Goal: Information Seeking & Learning: Learn about a topic

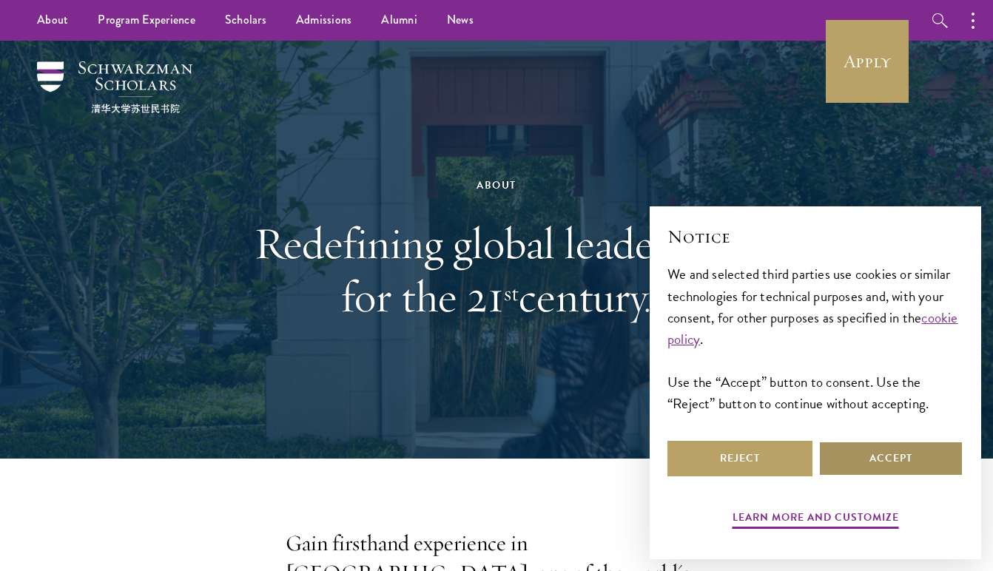
click at [875, 463] on button "Accept" at bounding box center [891, 459] width 145 height 36
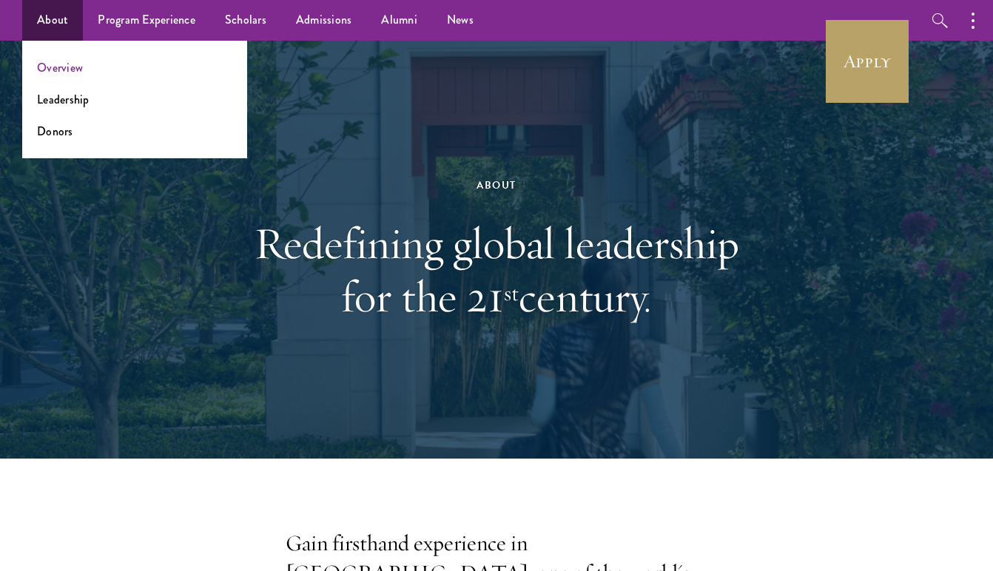
click at [55, 69] on link "Overview" at bounding box center [60, 67] width 46 height 17
click at [64, 66] on link "Overview" at bounding box center [60, 67] width 46 height 17
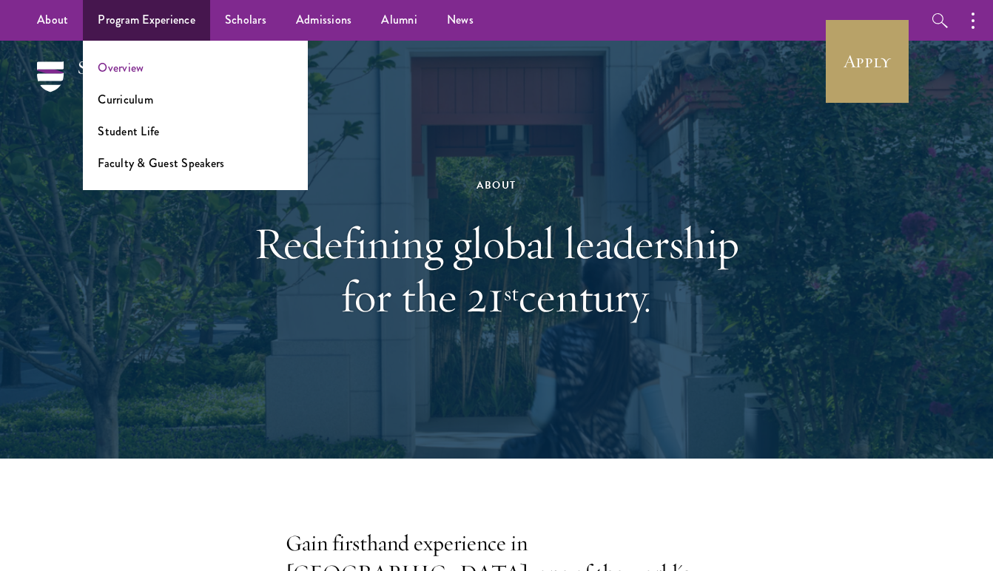
click at [124, 73] on link "Overview" at bounding box center [121, 67] width 46 height 17
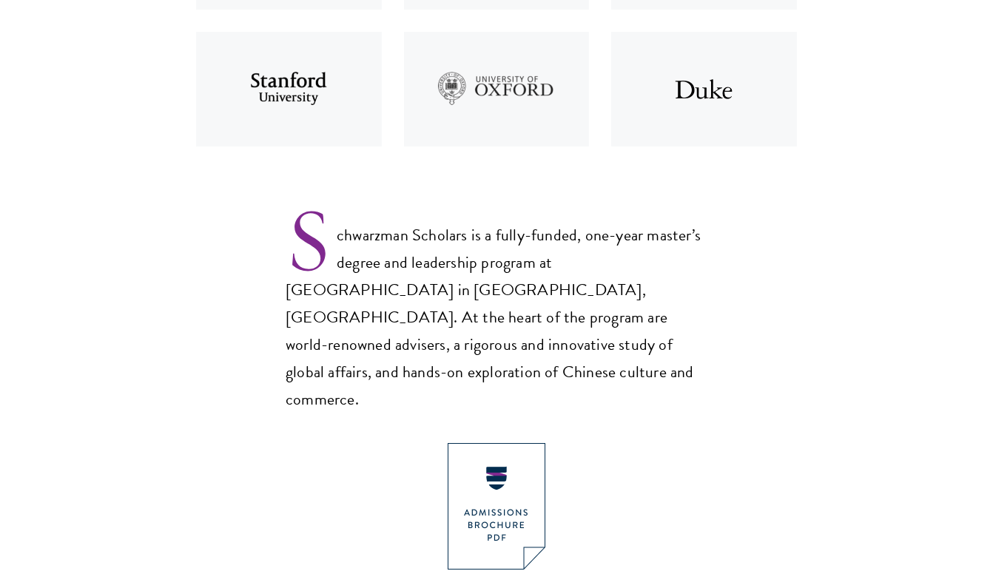
scroll to position [816, 0]
